Goal: Information Seeking & Learning: Learn about a topic

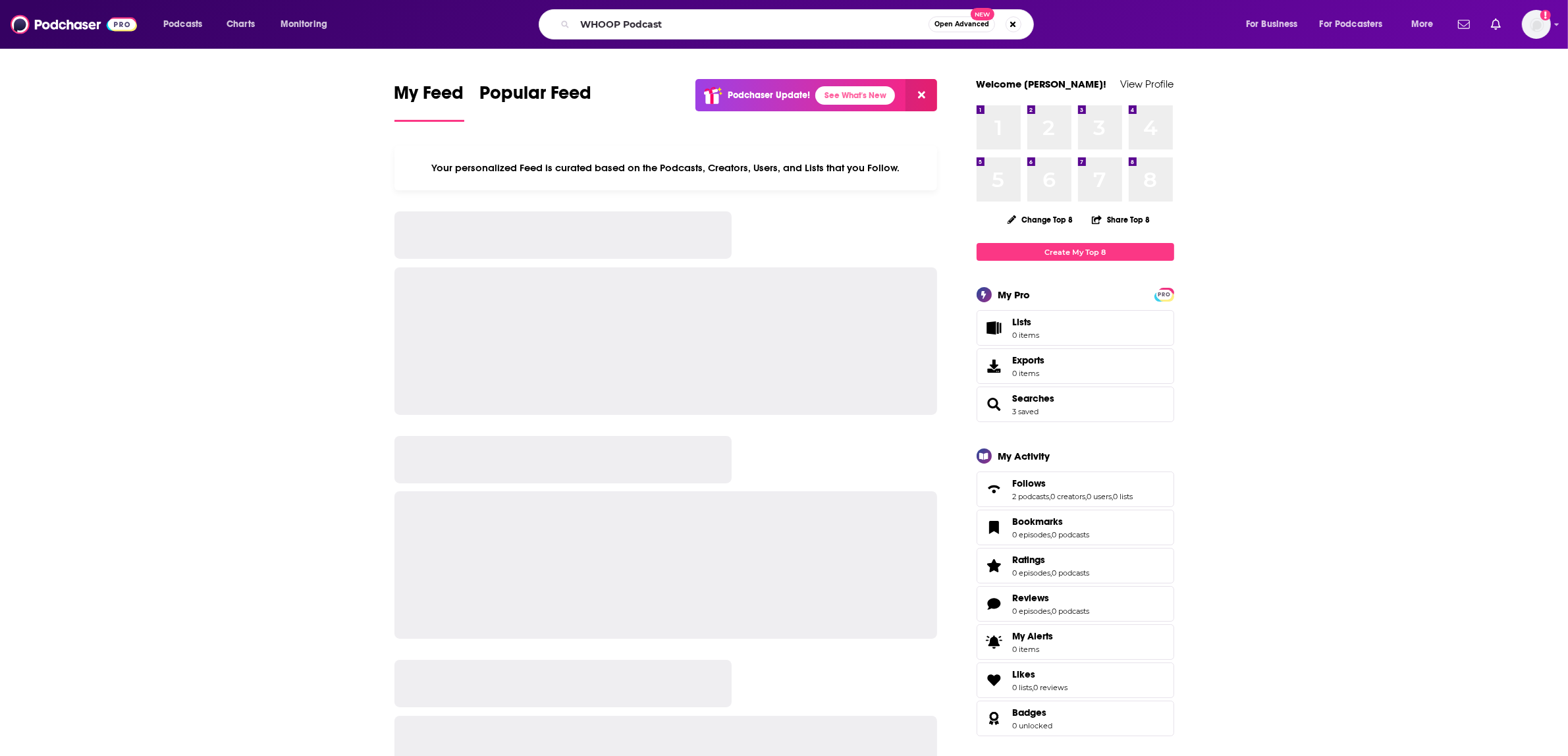
type input "WHOOP Podcast"
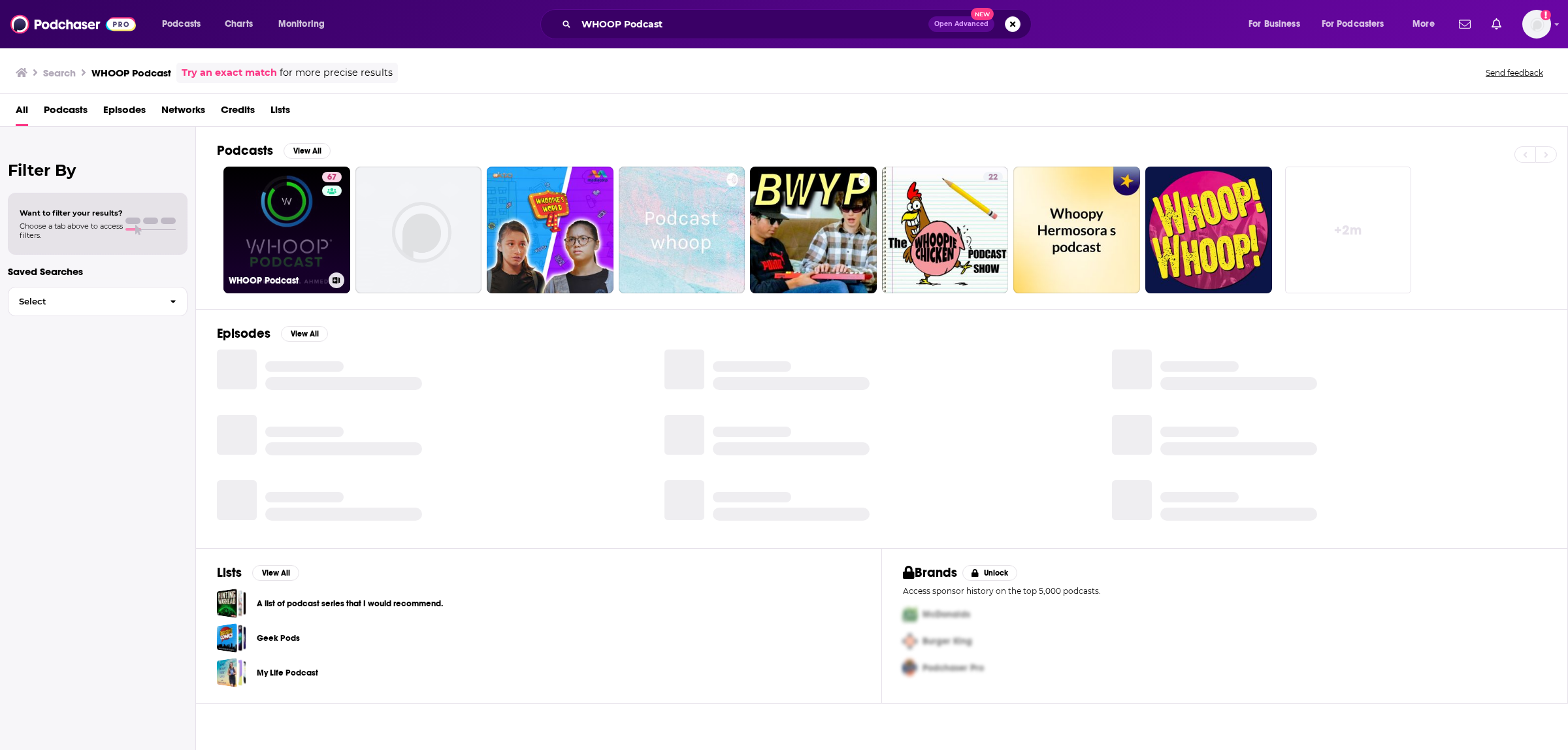
click at [271, 236] on link "67 WHOOP Podcast" at bounding box center [286, 230] width 127 height 127
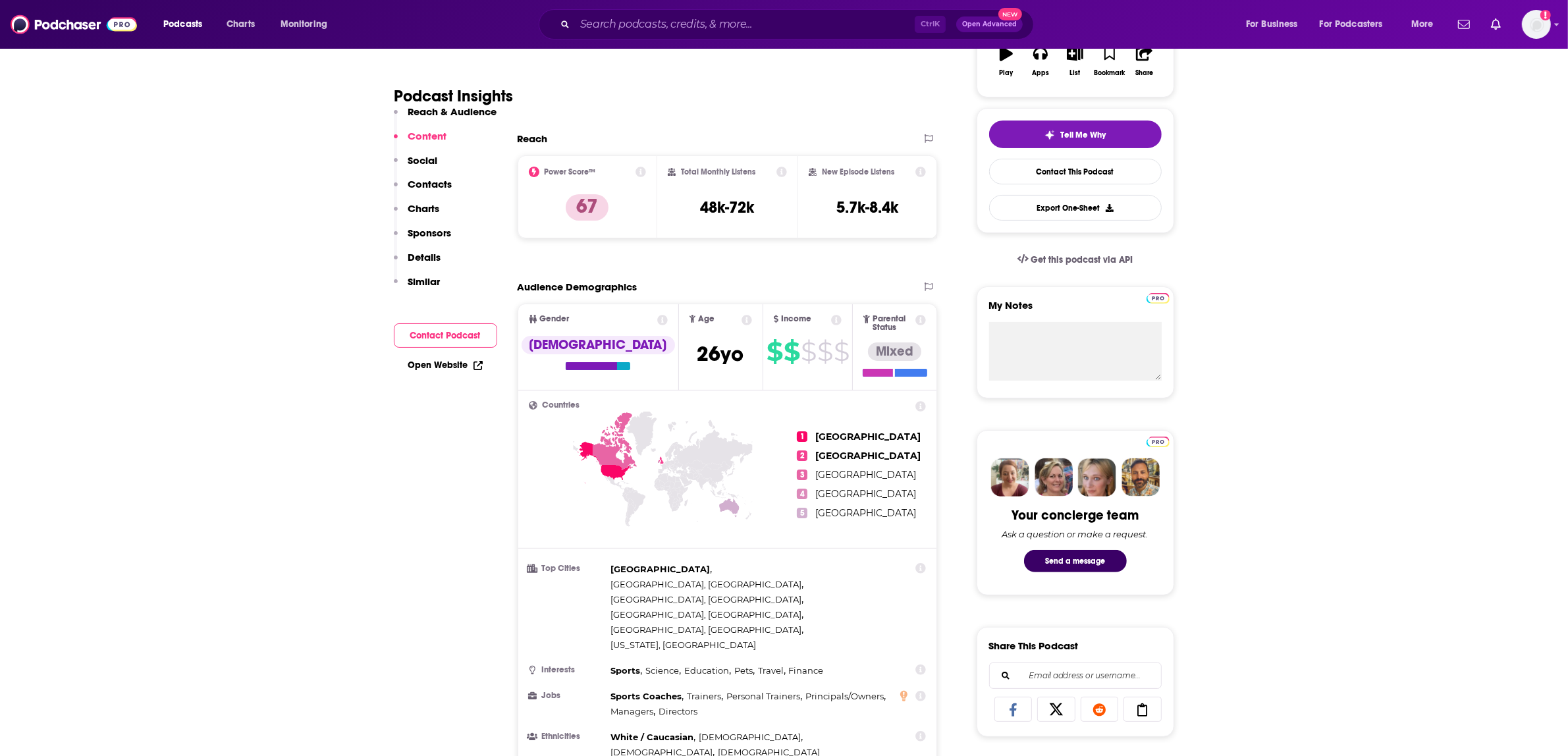
scroll to position [247, 0]
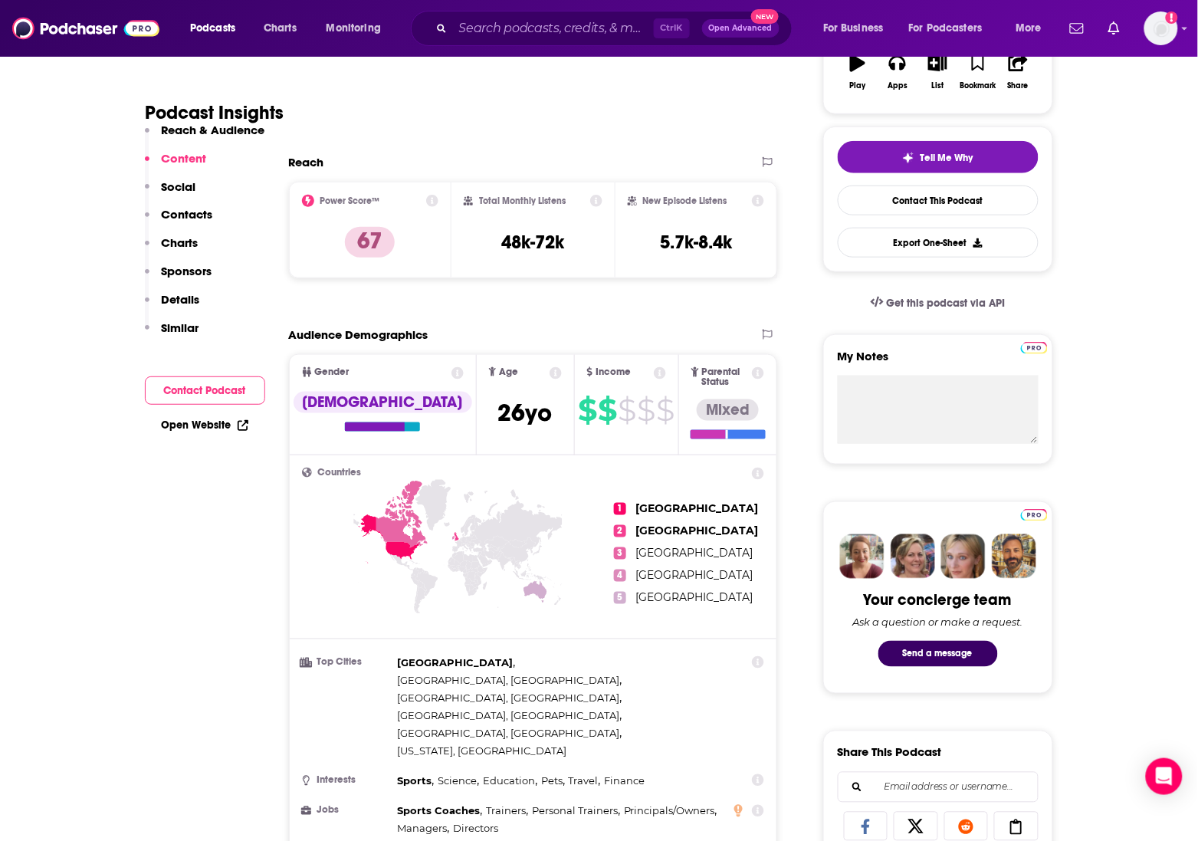
click at [649, 98] on div "Podcast Insights" at bounding box center [456, 103] width 620 height 78
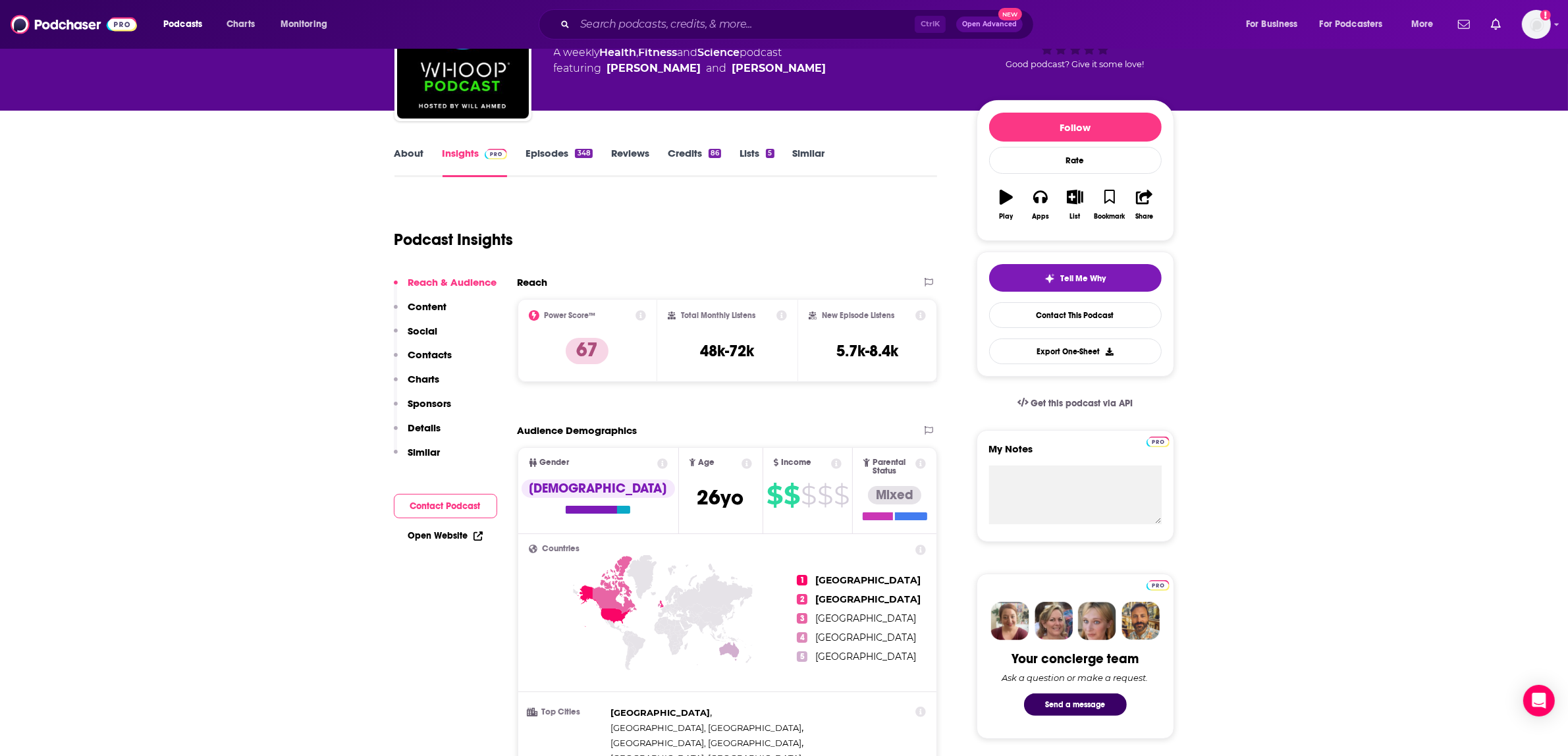
scroll to position [0, 0]
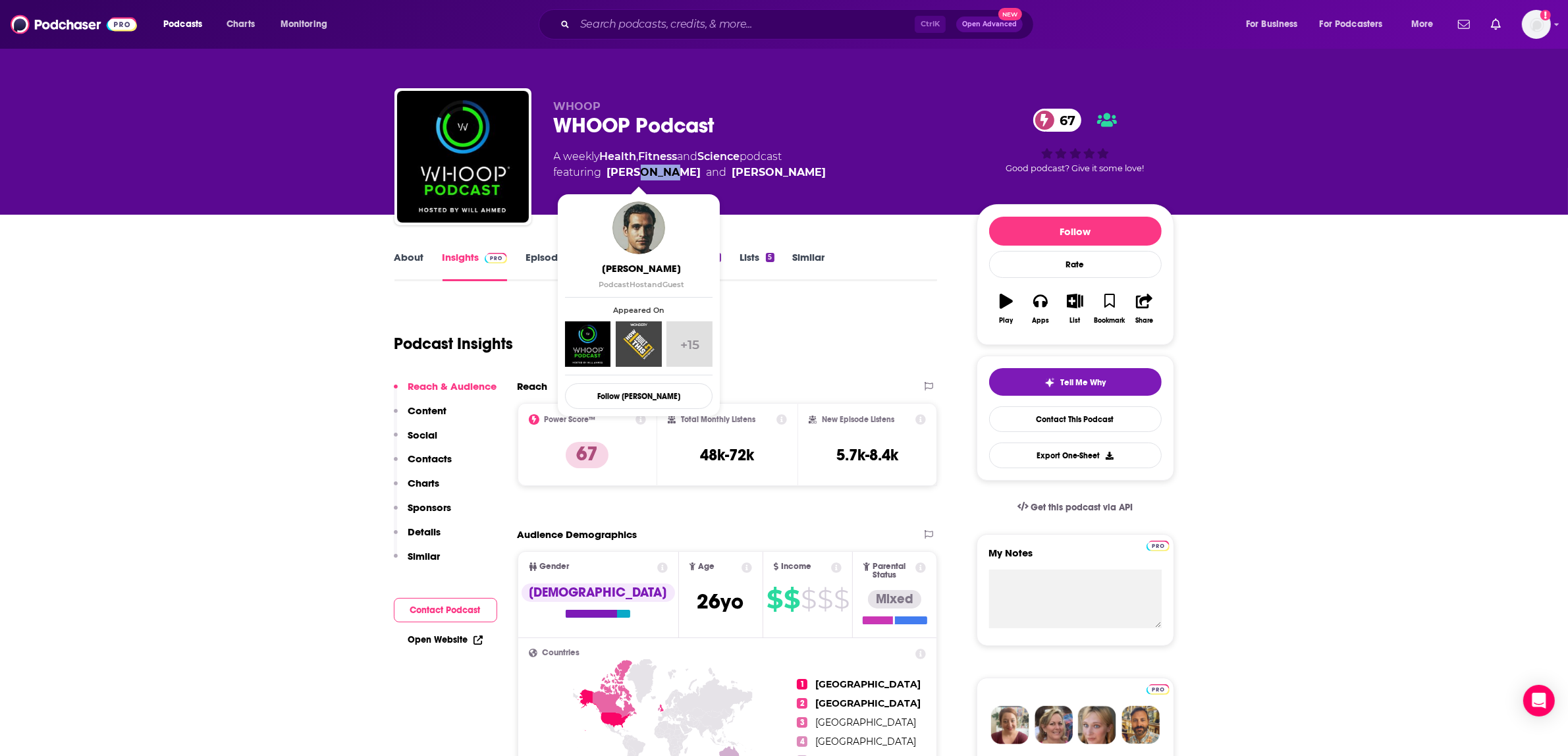
drag, startPoint x: 672, startPoint y: 168, endPoint x: 633, endPoint y: 169, distance: 39.0
click at [633, 169] on span "featuring [PERSON_NAME] and [PERSON_NAME]" at bounding box center [690, 173] width 272 height 15
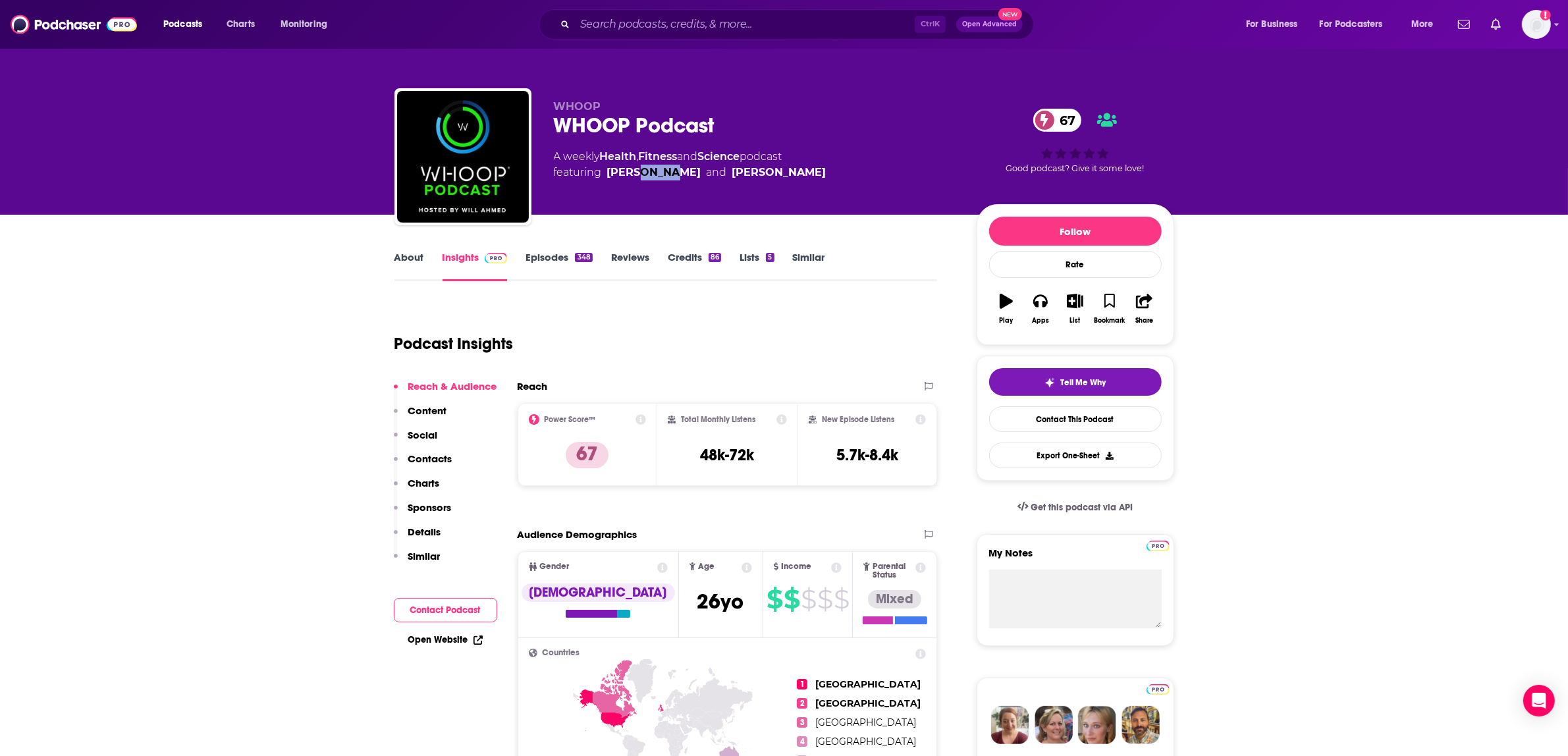
copy link "[PERSON_NAME]"
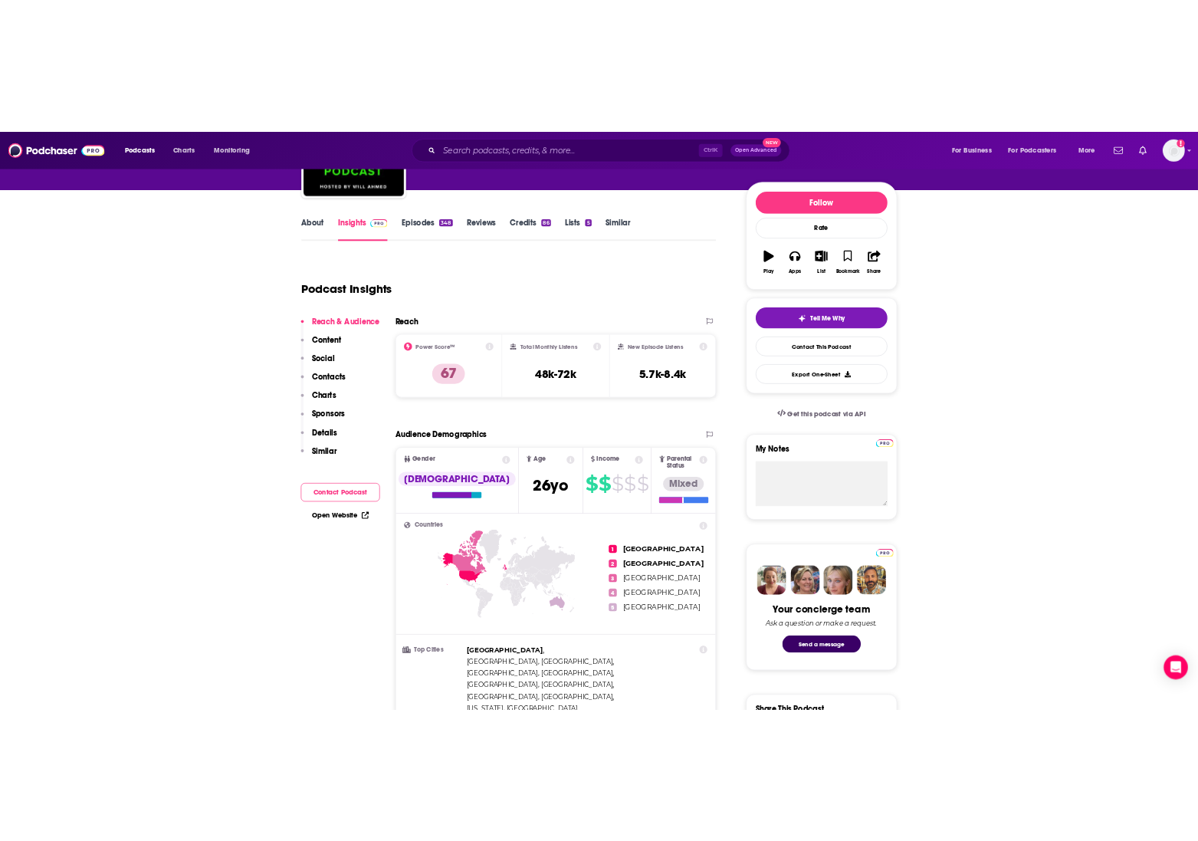
scroll to position [383, 0]
